Goal: Information Seeking & Learning: Learn about a topic

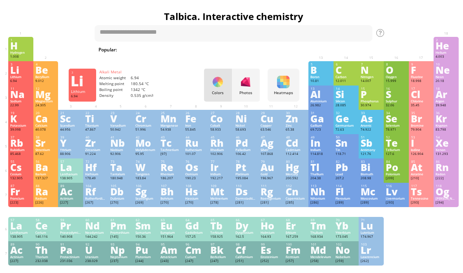
click at [18, 74] on div "Li" at bounding box center [20, 69] width 21 height 9
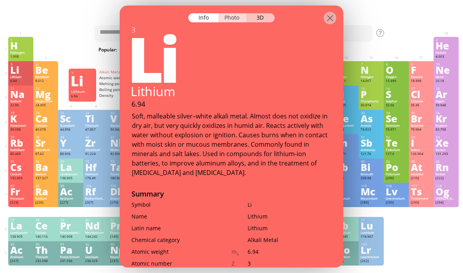
click at [234, 13] on div "Photo" at bounding box center [232, 17] width 28 height 9
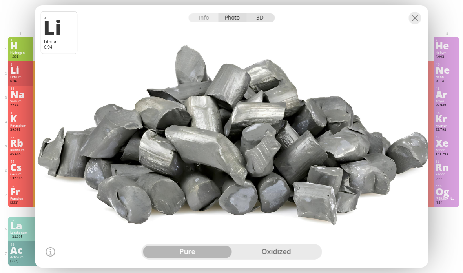
click at [262, 20] on div "3D" at bounding box center [260, 17] width 28 height 9
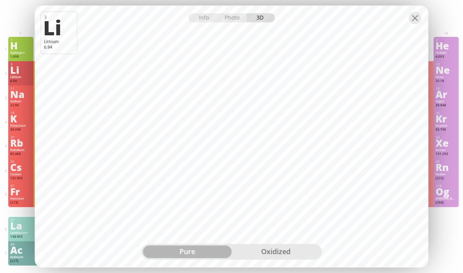
click at [271, 252] on div "oxidized" at bounding box center [275, 251] width 89 height 13
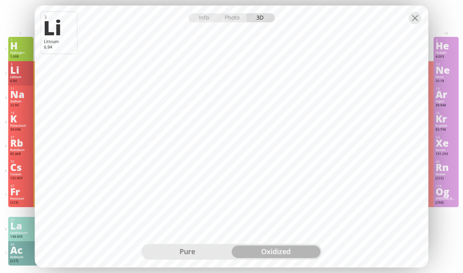
click at [191, 247] on div "pure" at bounding box center [187, 251] width 89 height 13
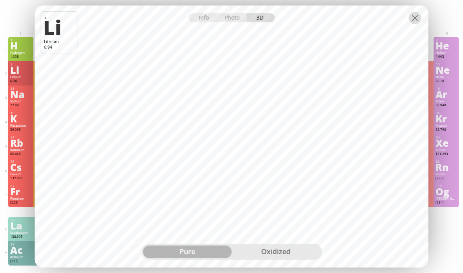
click at [417, 18] on div at bounding box center [414, 18] width 13 height 13
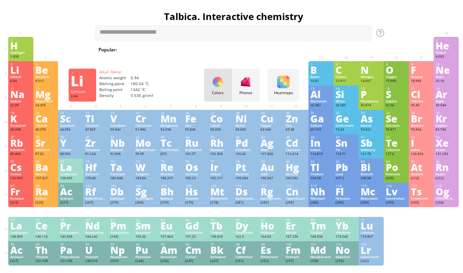
click at [15, 98] on div "Na" at bounding box center [20, 94] width 21 height 9
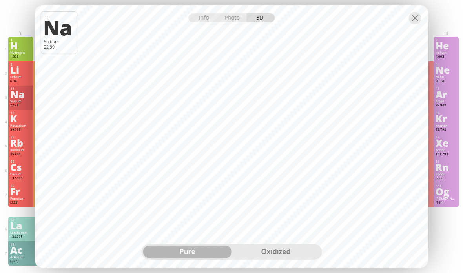
click at [283, 255] on div "oxidized" at bounding box center [275, 251] width 89 height 13
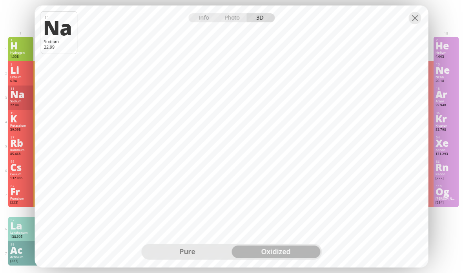
click at [204, 250] on div "pure" at bounding box center [187, 251] width 89 height 13
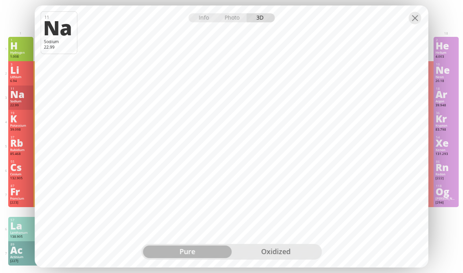
click at [272, 253] on div "oxidized" at bounding box center [275, 251] width 89 height 13
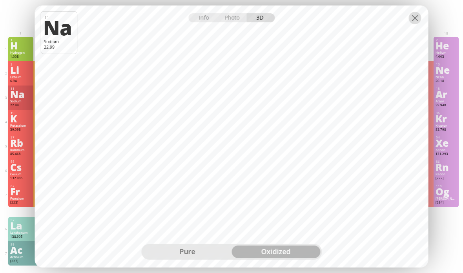
click at [418, 16] on div at bounding box center [414, 18] width 13 height 13
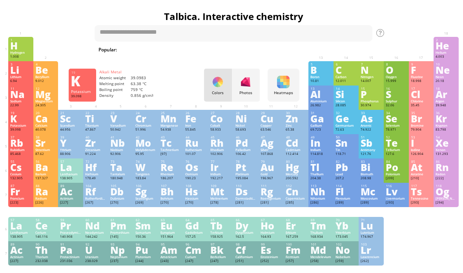
click at [26, 123] on div "K" at bounding box center [20, 118] width 21 height 9
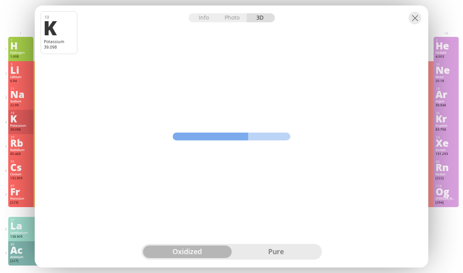
click at [292, 254] on div "pure" at bounding box center [275, 251] width 89 height 13
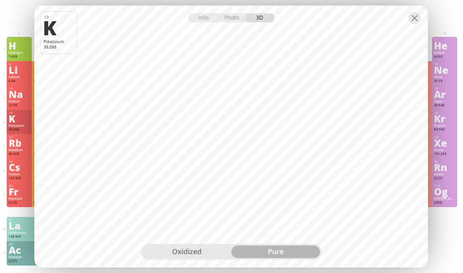
scroll to position [0, 2]
click at [193, 250] on div "oxidized" at bounding box center [187, 251] width 89 height 13
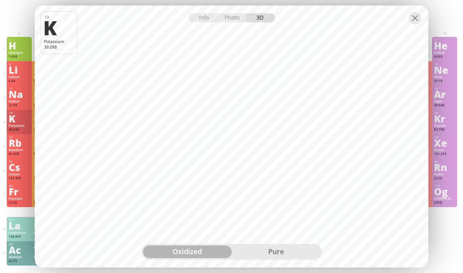
scroll to position [0, 0]
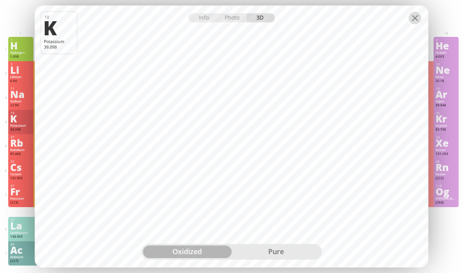
click at [414, 18] on div at bounding box center [414, 18] width 13 height 13
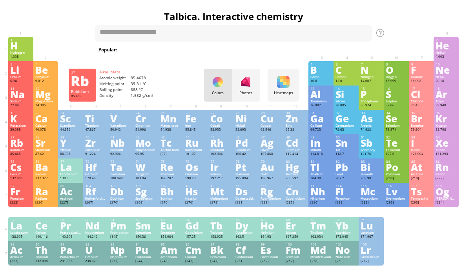
click at [16, 152] on div "Rubidium" at bounding box center [20, 150] width 21 height 4
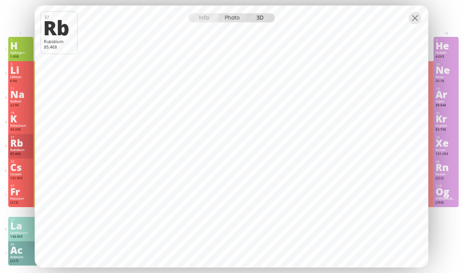
click at [234, 22] on div "Photo" at bounding box center [232, 17] width 28 height 9
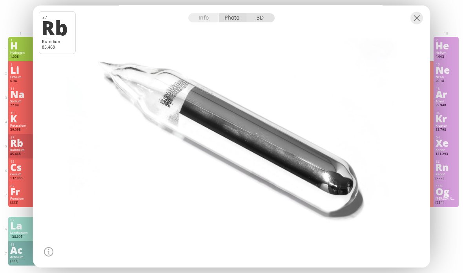
click at [262, 22] on div "3D" at bounding box center [260, 17] width 28 height 9
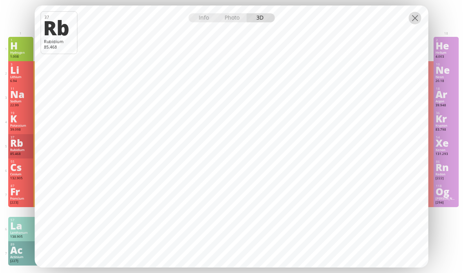
click at [413, 24] on div at bounding box center [414, 18] width 13 height 13
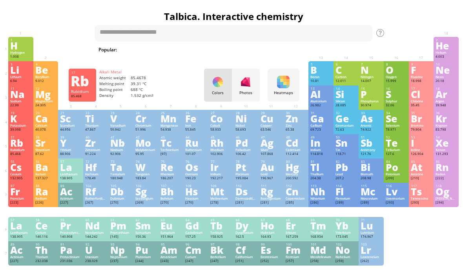
scroll to position [31, 0]
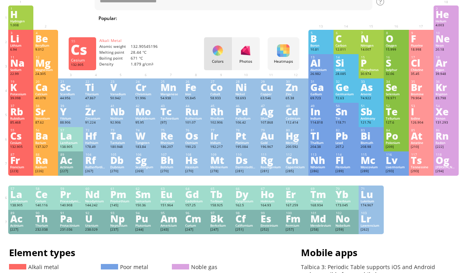
click at [18, 140] on div "Cs" at bounding box center [20, 135] width 21 height 9
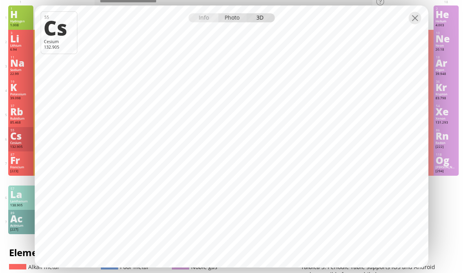
click at [232, 17] on div "Photo" at bounding box center [232, 17] width 28 height 9
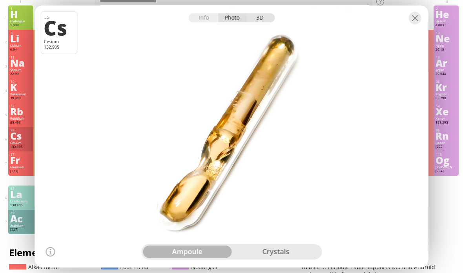
click at [263, 20] on div "3D" at bounding box center [260, 17] width 28 height 9
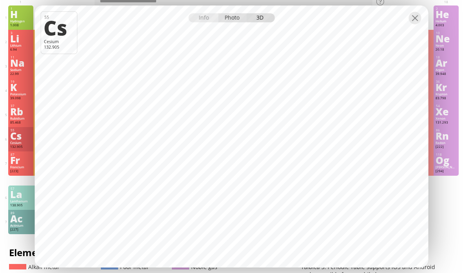
click at [236, 18] on div "Photo" at bounding box center [232, 17] width 28 height 9
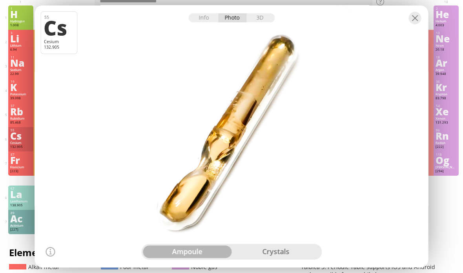
click at [273, 246] on div "crystals" at bounding box center [275, 251] width 89 height 13
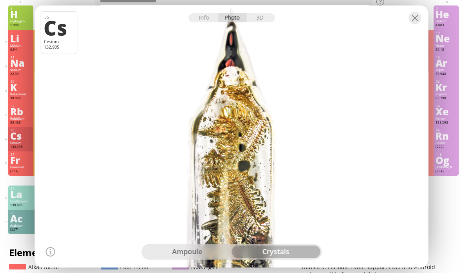
click at [211, 255] on div "ampoule" at bounding box center [187, 251] width 89 height 13
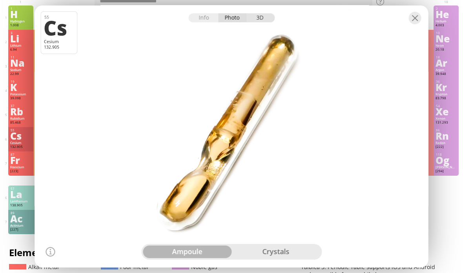
click at [262, 14] on div "3D" at bounding box center [260, 17] width 28 height 9
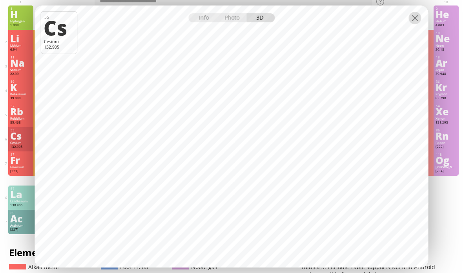
click at [419, 17] on div at bounding box center [414, 18] width 13 height 13
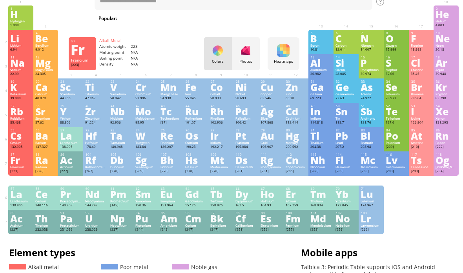
click at [22, 169] on div "Francium" at bounding box center [20, 167] width 21 height 4
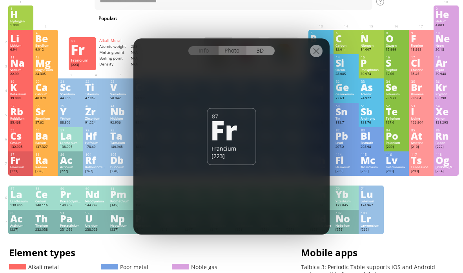
click at [238, 53] on div "Photo" at bounding box center [232, 50] width 28 height 9
click at [209, 55] on div "Info" at bounding box center [203, 50] width 30 height 9
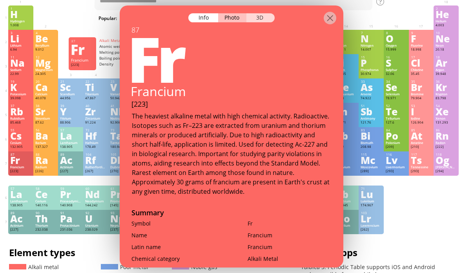
click at [267, 13] on div "3D" at bounding box center [260, 17] width 28 height 9
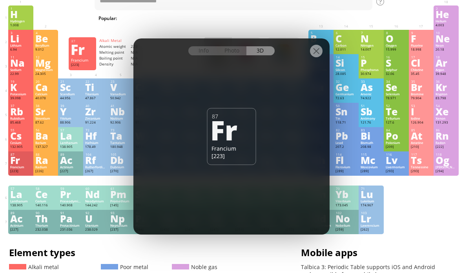
scroll to position [31, 2]
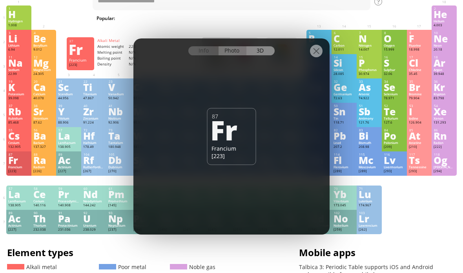
click at [232, 54] on div "Photo" at bounding box center [232, 50] width 28 height 9
click at [317, 51] on div at bounding box center [316, 51] width 13 height 13
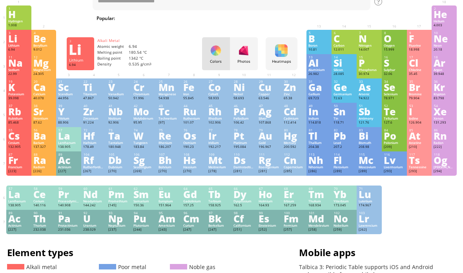
click at [17, 40] on div "Li" at bounding box center [18, 38] width 21 height 9
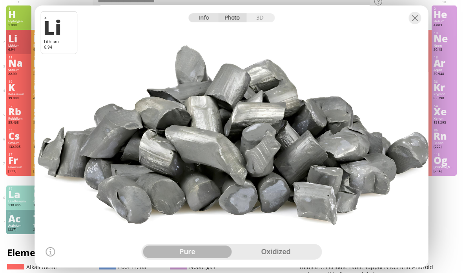
click at [209, 19] on div "Info" at bounding box center [203, 17] width 30 height 9
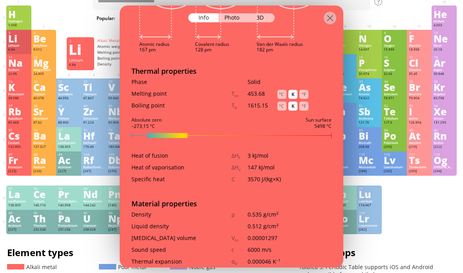
scroll to position [684, 0]
click at [280, 89] on div "°C" at bounding box center [281, 93] width 9 height 9
click at [280, 101] on div "°C" at bounding box center [281, 105] width 9 height 9
click at [335, 12] on div at bounding box center [329, 18] width 13 height 13
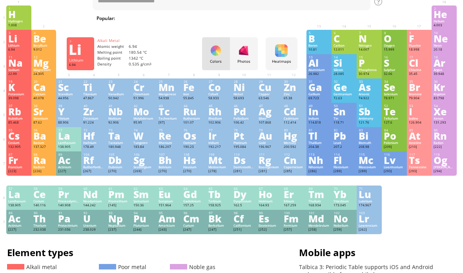
click at [21, 76] on div "22.99" at bounding box center [18, 74] width 21 height 5
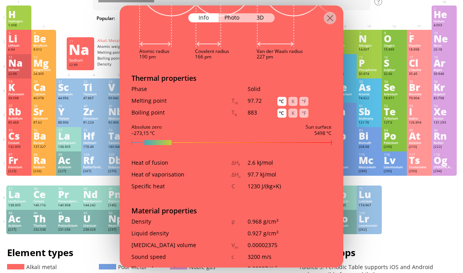
scroll to position [715, 0]
click at [20, 101] on div "39.098" at bounding box center [18, 98] width 21 height 5
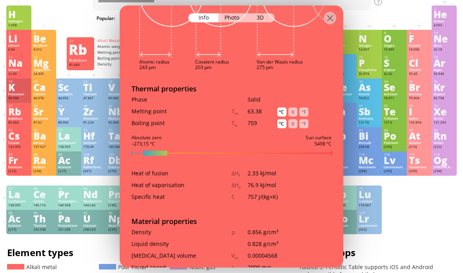
click at [13, 116] on div "Rb" at bounding box center [18, 111] width 21 height 9
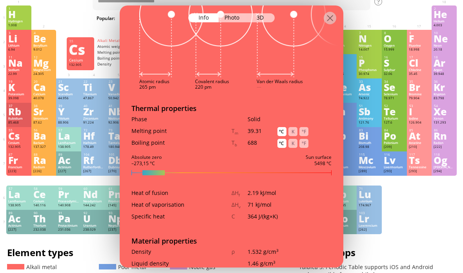
click at [11, 149] on div "132.905" at bounding box center [18, 147] width 21 height 5
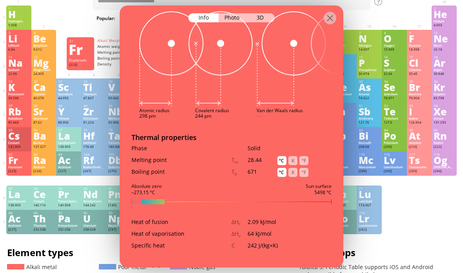
click at [20, 174] on div "[223]" at bounding box center [18, 171] width 21 height 5
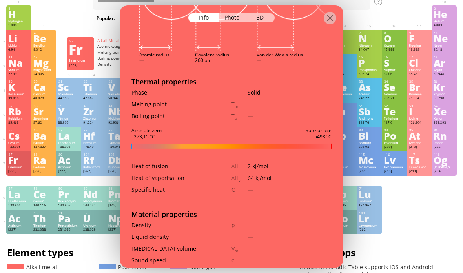
scroll to position [788, 0]
